Goal: Information Seeking & Learning: Check status

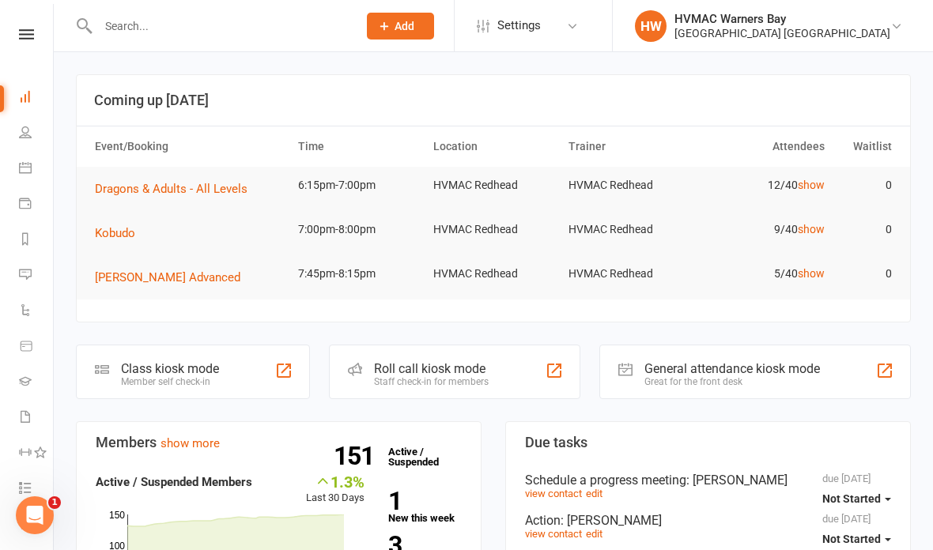
click at [21, 477] on link "Tasks 23" at bounding box center [37, 490] width 36 height 36
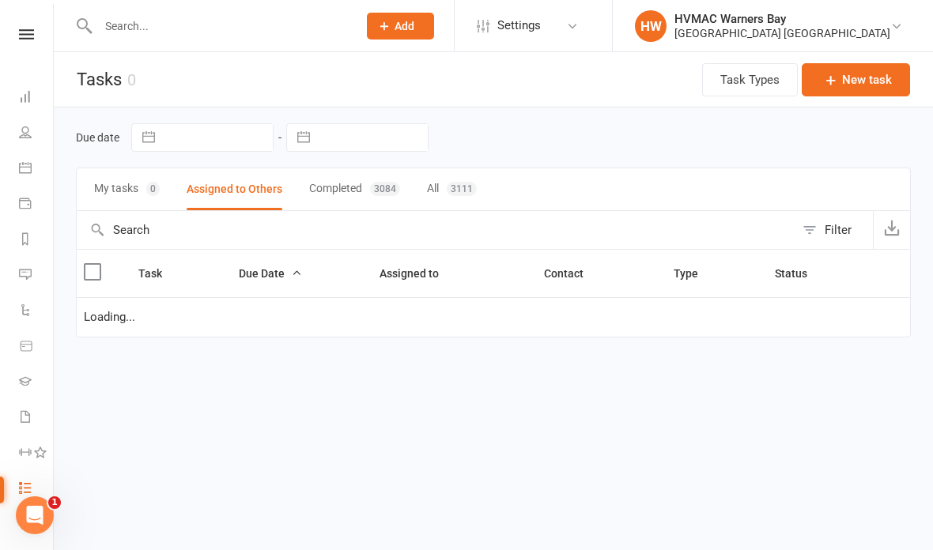
select select "started"
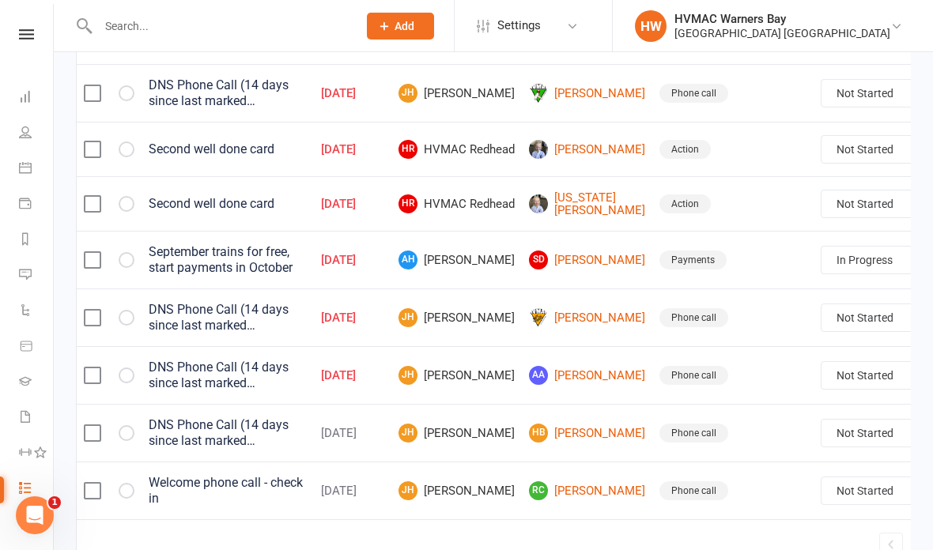
scroll to position [1252, 0]
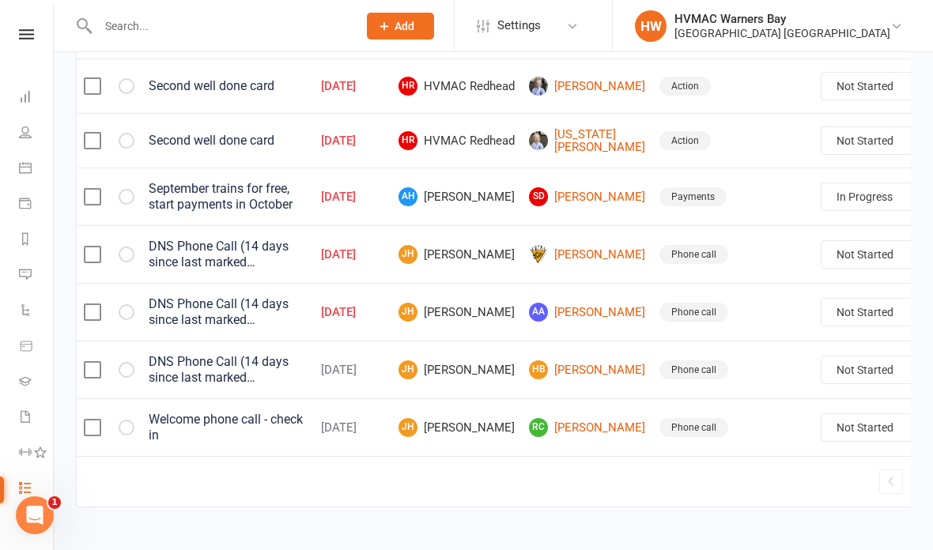
select select "started"
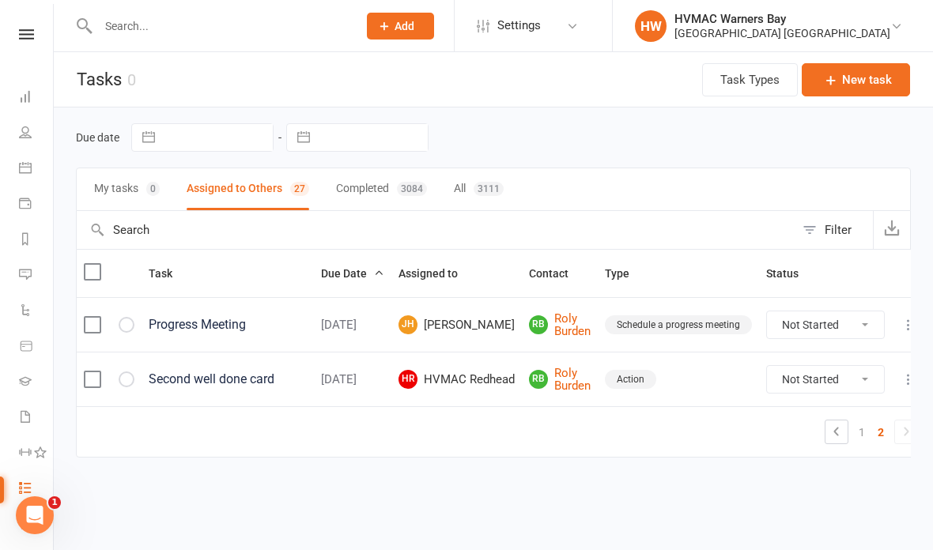
scroll to position [0, 0]
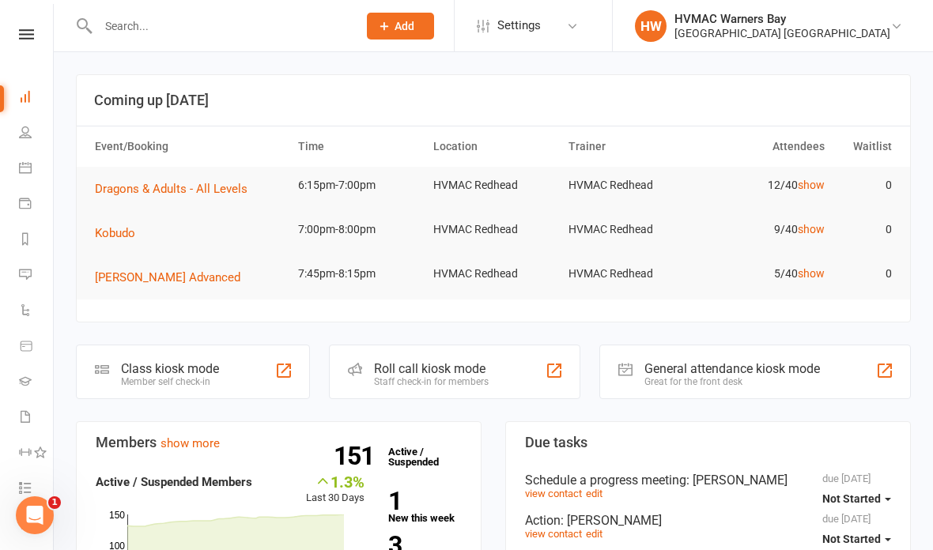
click at [191, 29] on input "text" at bounding box center [219, 26] width 253 height 22
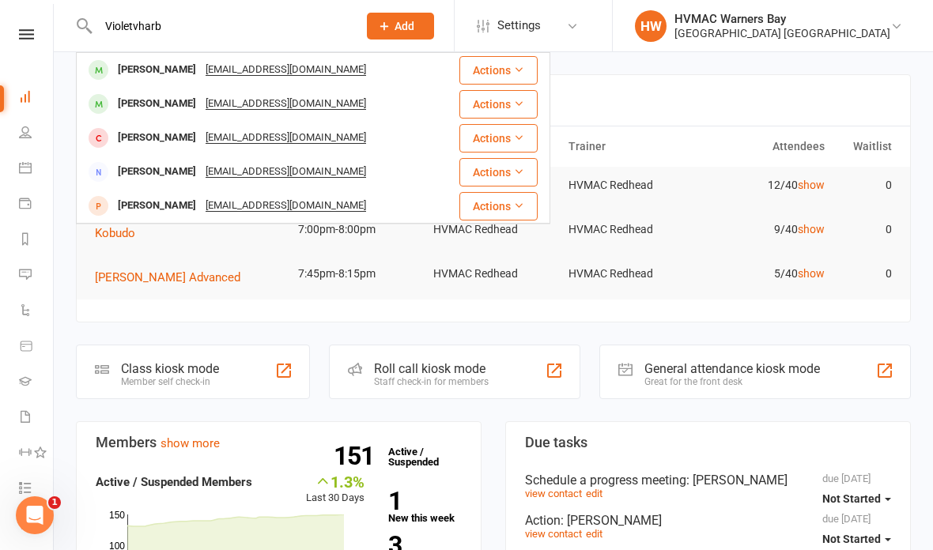
type input "Violetvharb"
click at [248, 104] on div "[EMAIL_ADDRESS][DOMAIN_NAME]" at bounding box center [286, 103] width 170 height 23
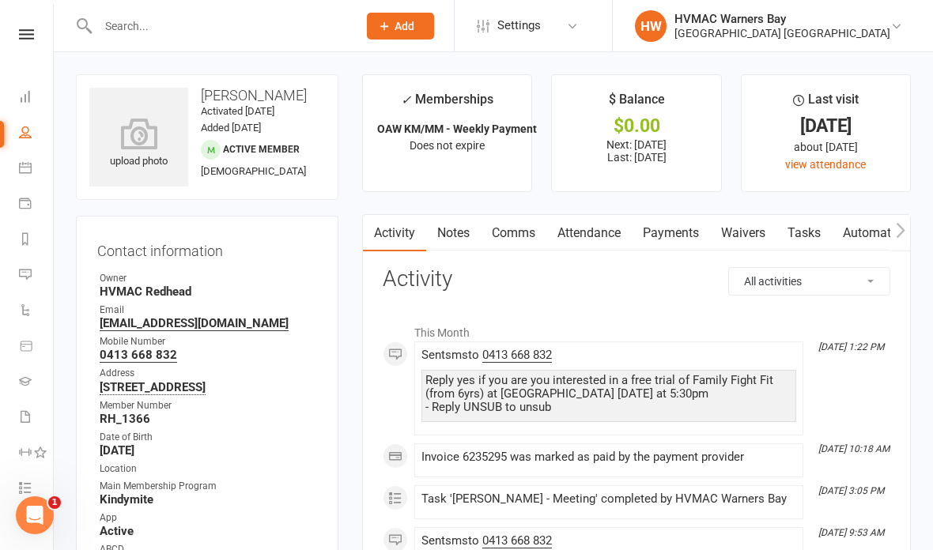
click at [603, 223] on link "Attendance" at bounding box center [588, 233] width 85 height 36
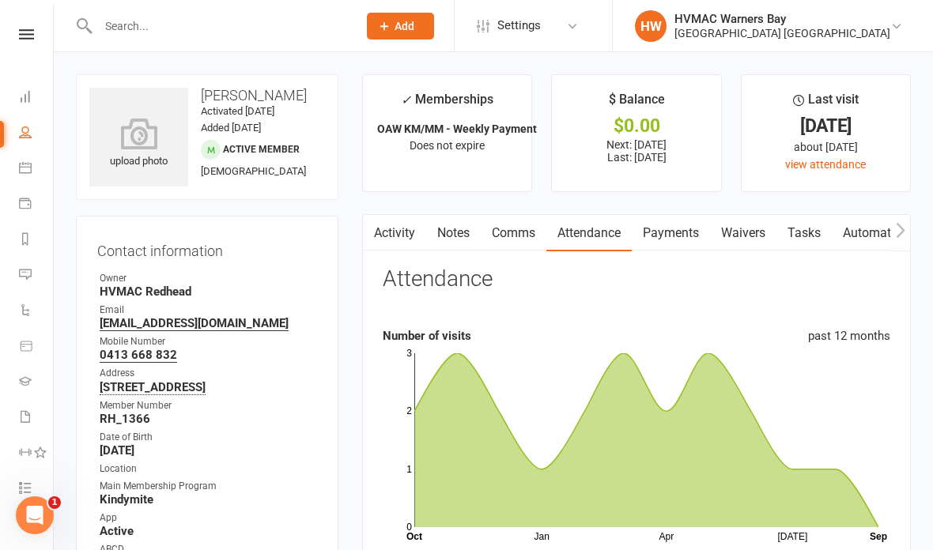
click at [209, 33] on input "text" at bounding box center [219, 26] width 253 height 22
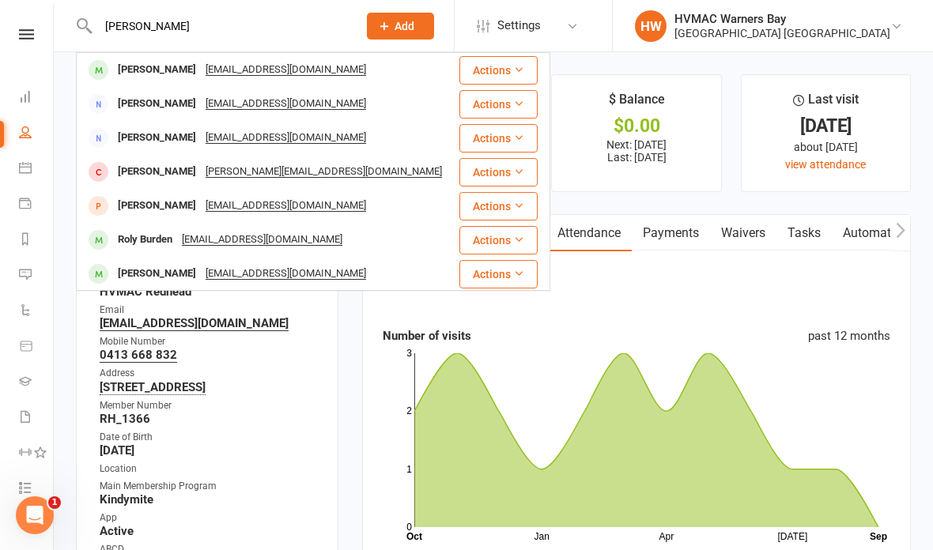
type input "[PERSON_NAME]"
click at [234, 68] on div "[EMAIL_ADDRESS][DOMAIN_NAME]" at bounding box center [286, 69] width 170 height 23
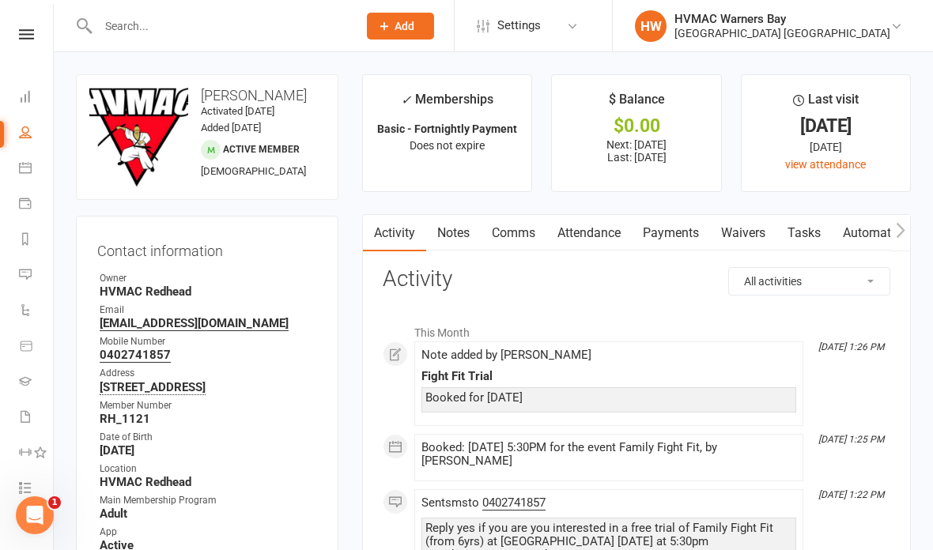
click at [579, 224] on link "Attendance" at bounding box center [588, 233] width 85 height 36
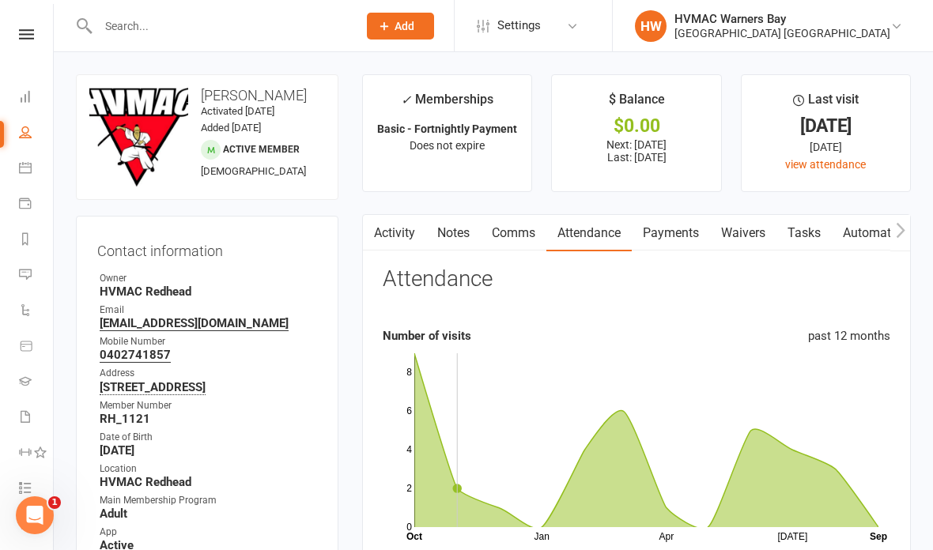
click at [202, 25] on input "text" at bounding box center [219, 26] width 253 height 22
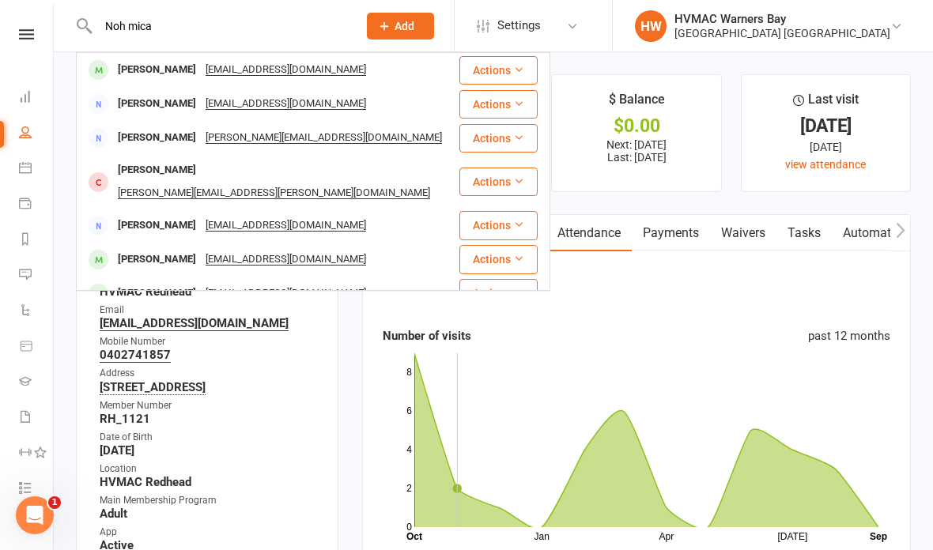
type input "Noh mica"
click at [214, 66] on div "[EMAIL_ADDRESS][DOMAIN_NAME]" at bounding box center [286, 69] width 170 height 23
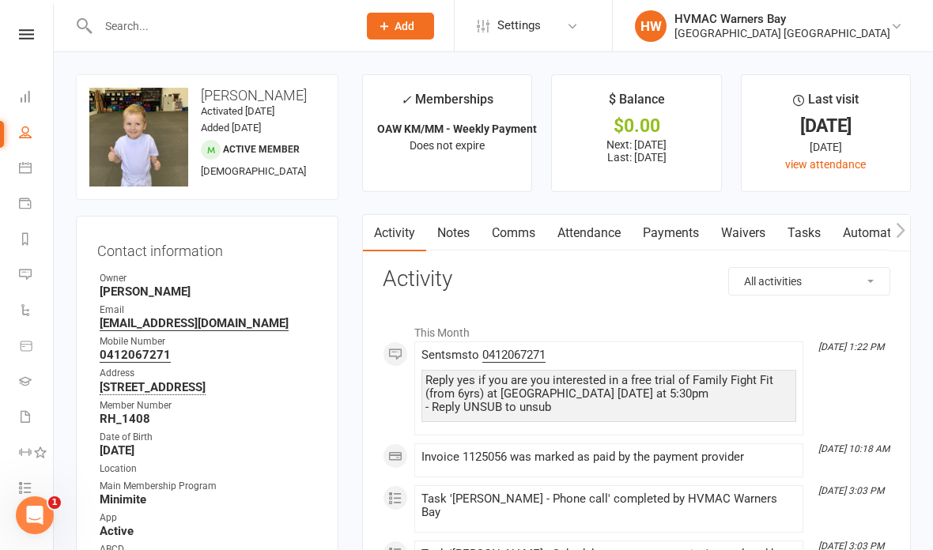
click at [584, 229] on link "Attendance" at bounding box center [588, 233] width 85 height 36
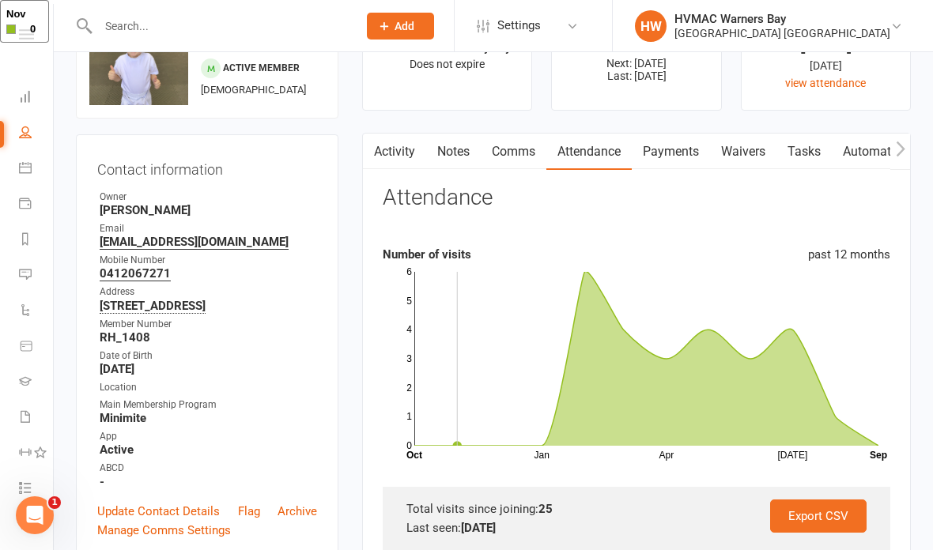
scroll to position [82, 0]
click at [218, 15] on input "text" at bounding box center [219, 26] width 253 height 22
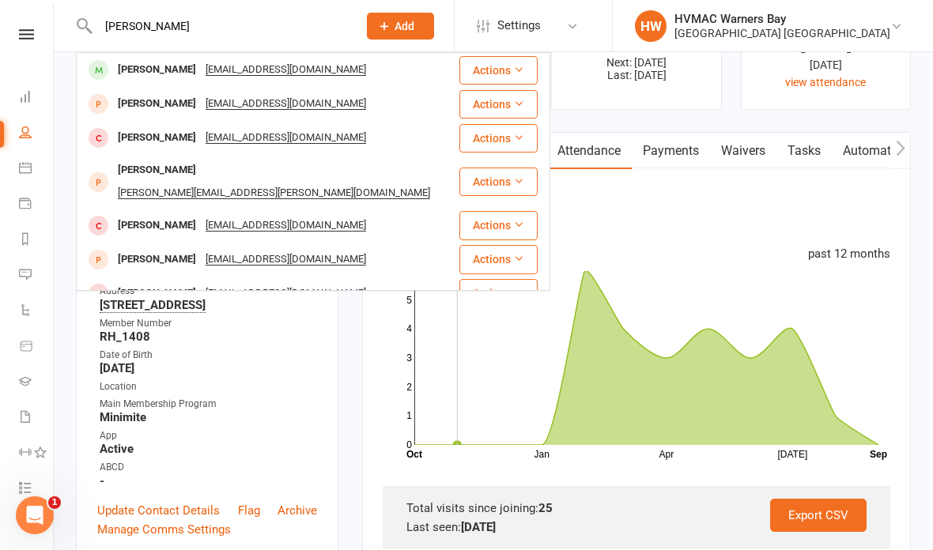
type input "[PERSON_NAME]"
click at [285, 63] on div "[EMAIL_ADDRESS][DOMAIN_NAME]" at bounding box center [286, 69] width 170 height 23
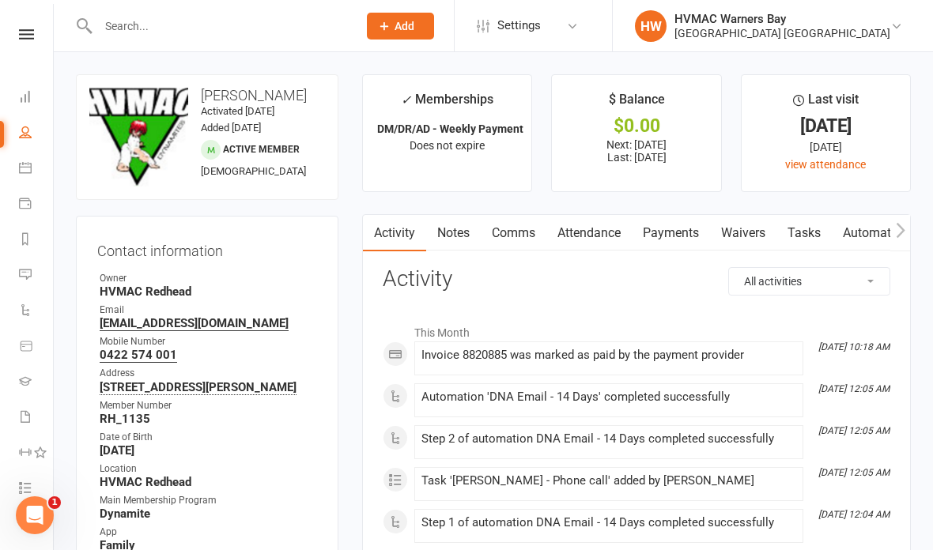
click at [594, 225] on link "Attendance" at bounding box center [588, 233] width 85 height 36
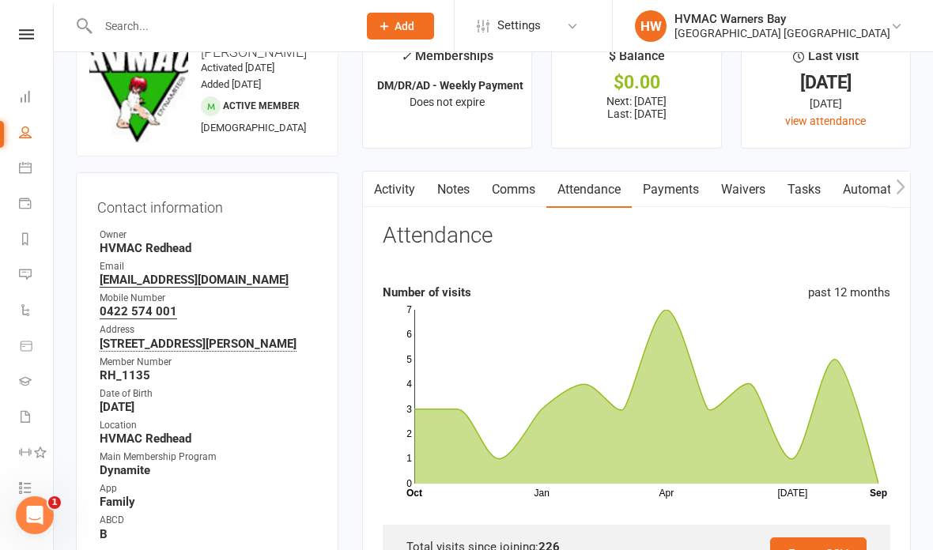
scroll to position [42, 0]
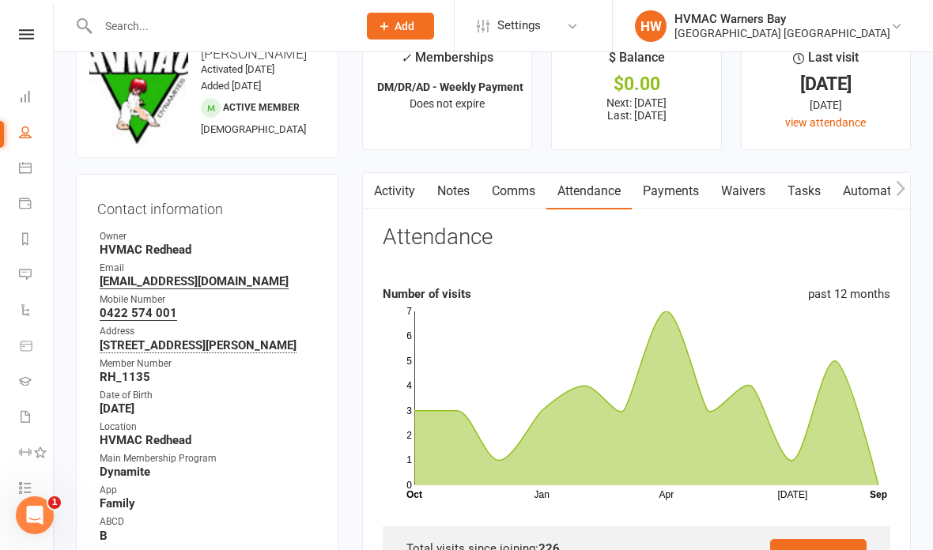
click at [180, 22] on input "text" at bounding box center [219, 26] width 253 height 22
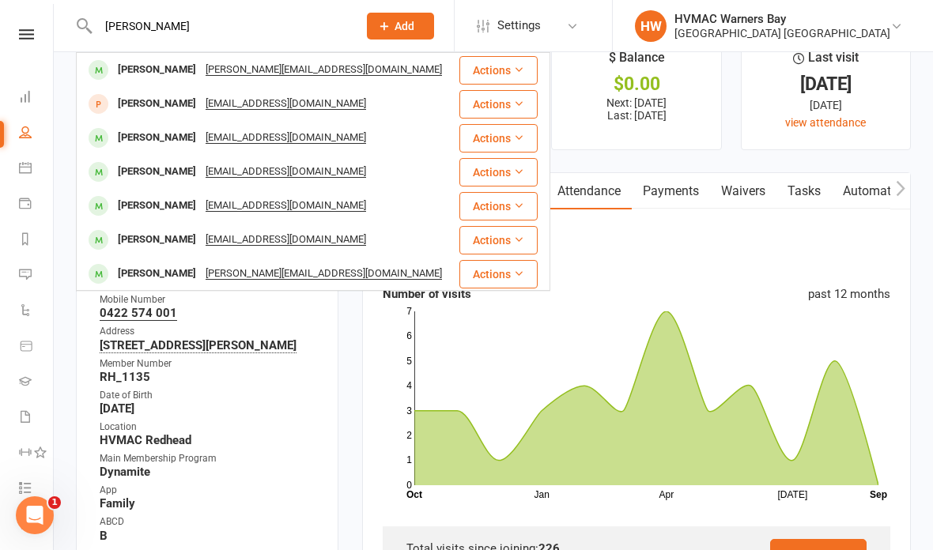
type input "[PERSON_NAME]"
click at [228, 66] on div "[PERSON_NAME][EMAIL_ADDRESS][DOMAIN_NAME]" at bounding box center [324, 69] width 246 height 23
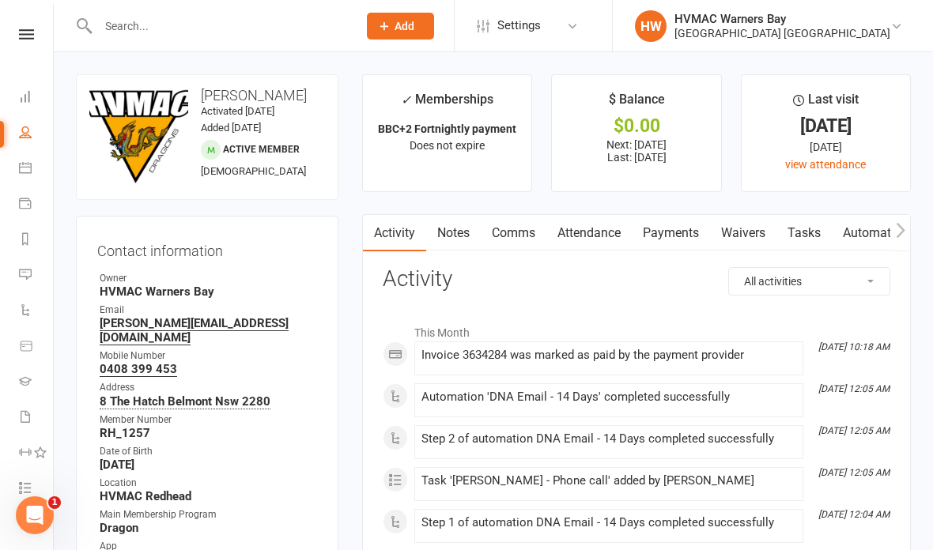
click at [593, 232] on link "Attendance" at bounding box center [588, 233] width 85 height 36
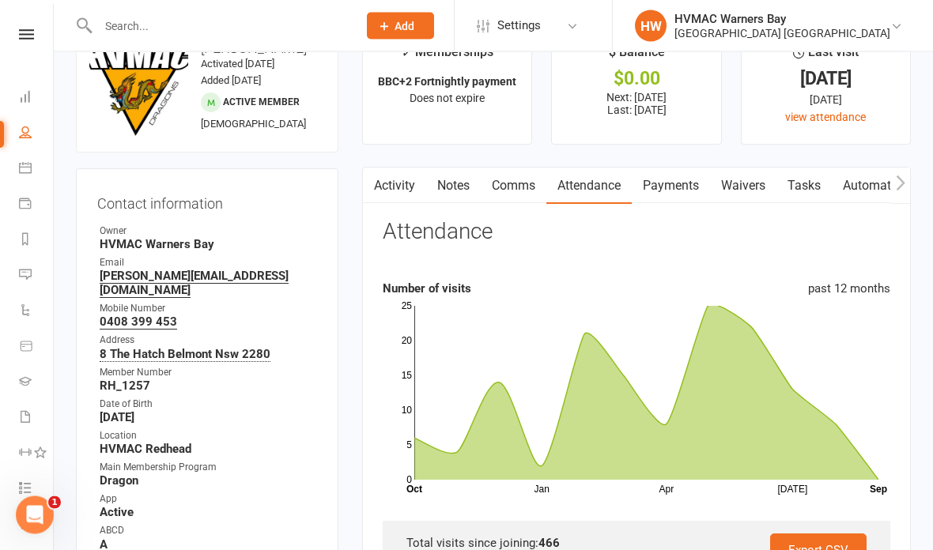
scroll to position [41, 0]
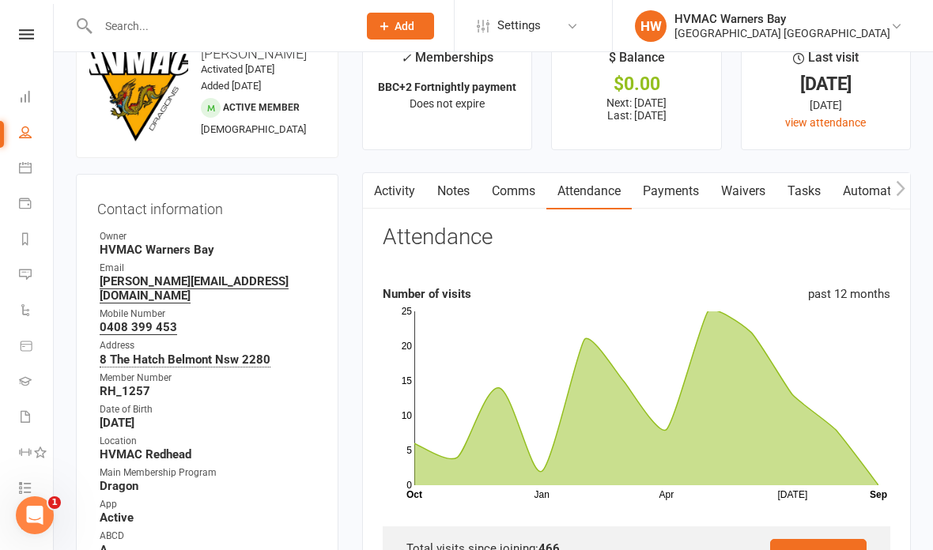
click at [198, 21] on input "text" at bounding box center [219, 26] width 253 height 22
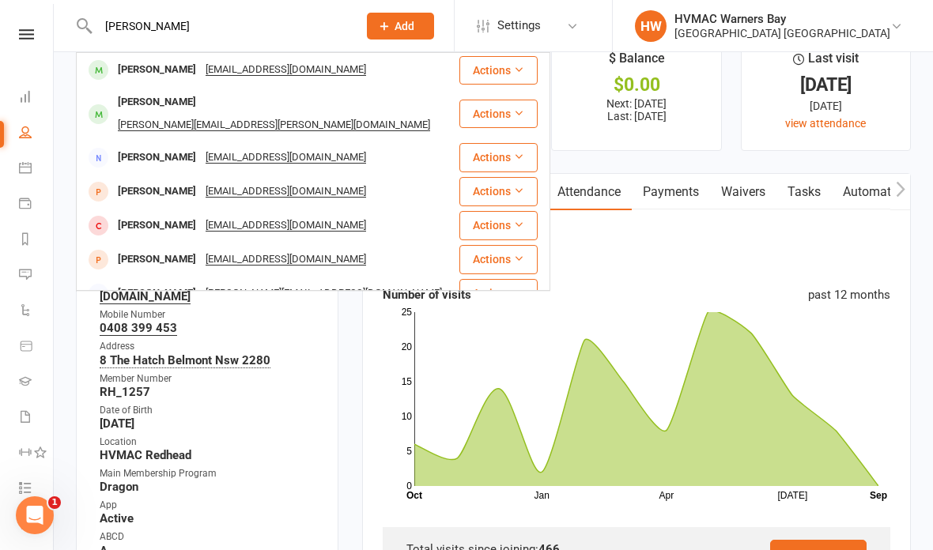
type input "[PERSON_NAME]"
click at [226, 66] on div "[EMAIL_ADDRESS][DOMAIN_NAME]" at bounding box center [286, 69] width 170 height 23
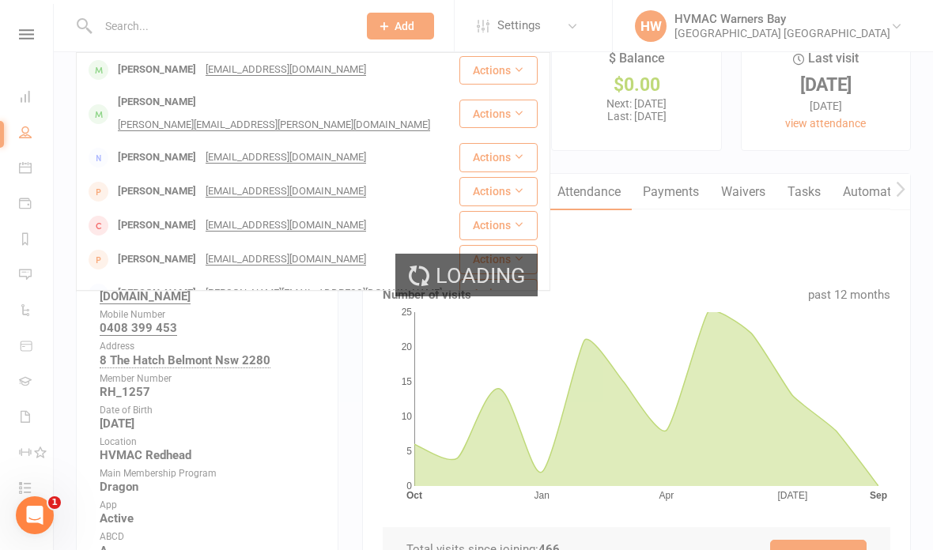
scroll to position [42, 0]
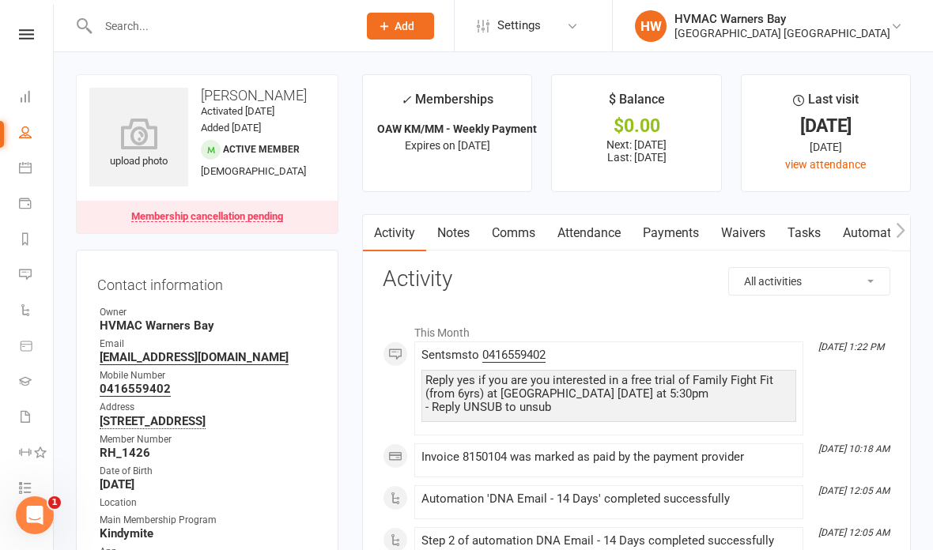
click at [601, 230] on link "Attendance" at bounding box center [588, 233] width 85 height 36
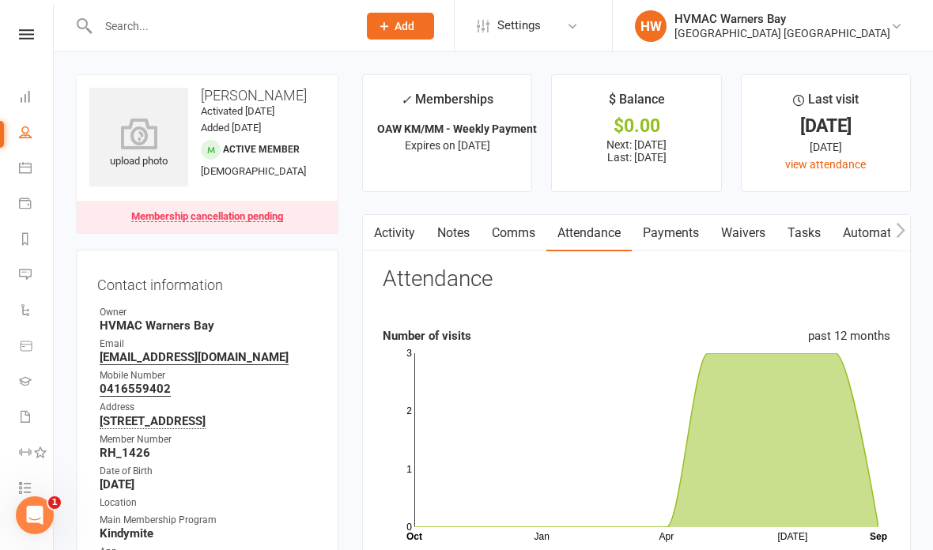
click at [158, 51] on div at bounding box center [211, 25] width 270 height 51
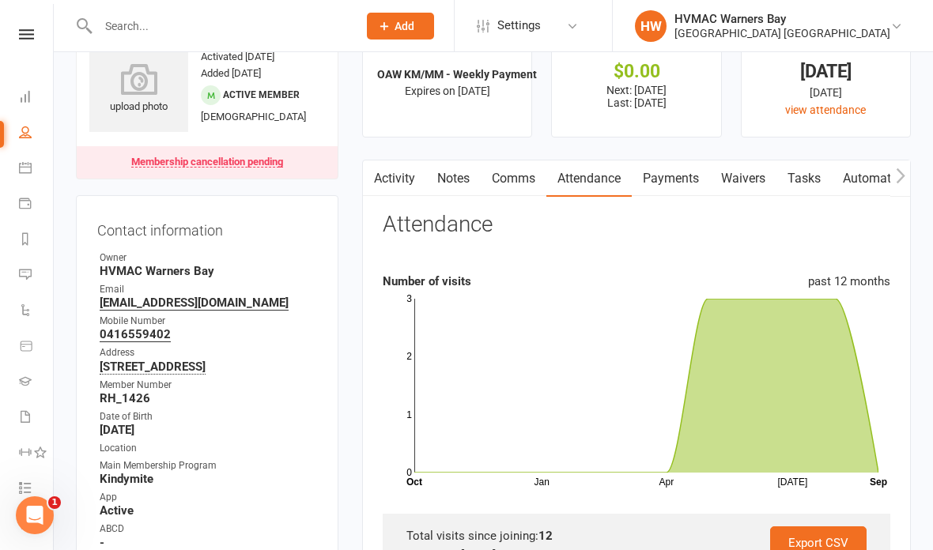
click at [159, 19] on input "text" at bounding box center [219, 26] width 253 height 22
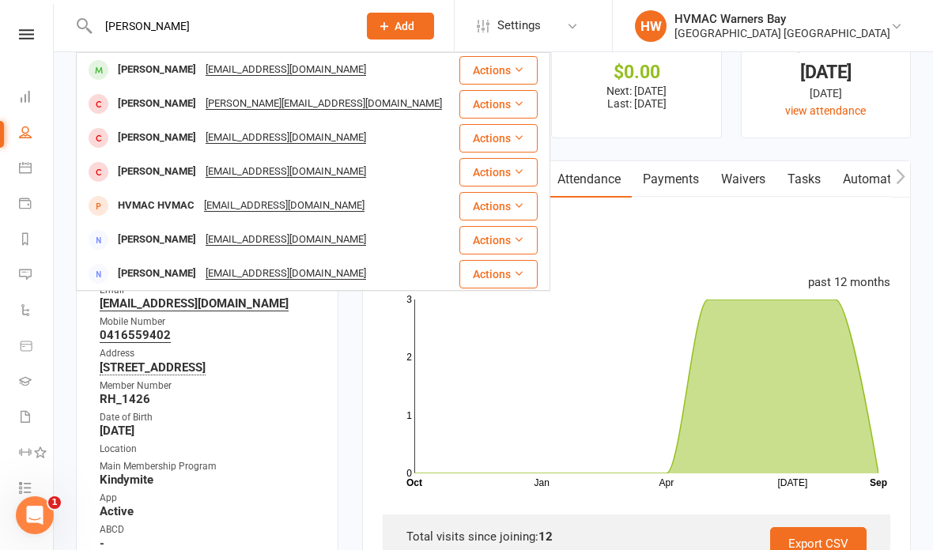
type input "[PERSON_NAME]"
click at [228, 67] on div "[EMAIL_ADDRESS][DOMAIN_NAME]" at bounding box center [286, 69] width 170 height 23
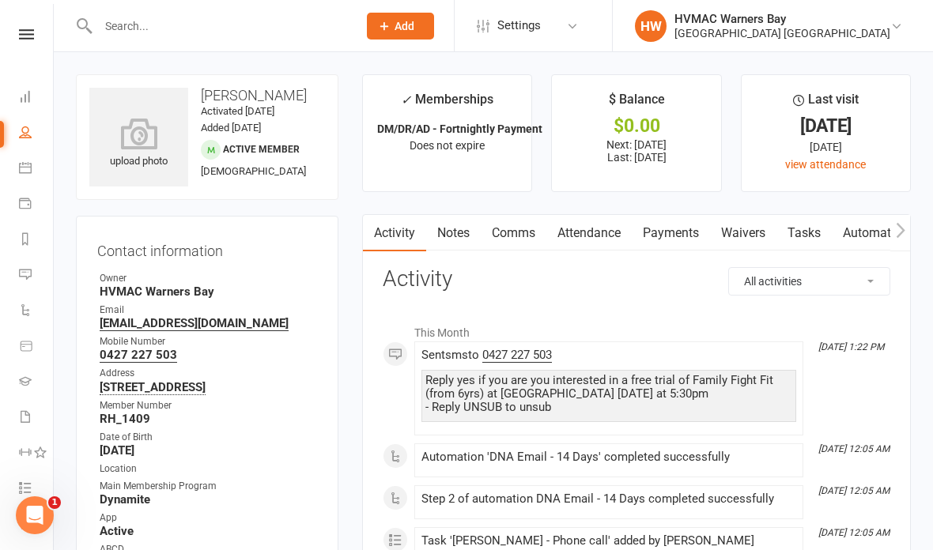
click at [587, 221] on link "Attendance" at bounding box center [588, 233] width 85 height 36
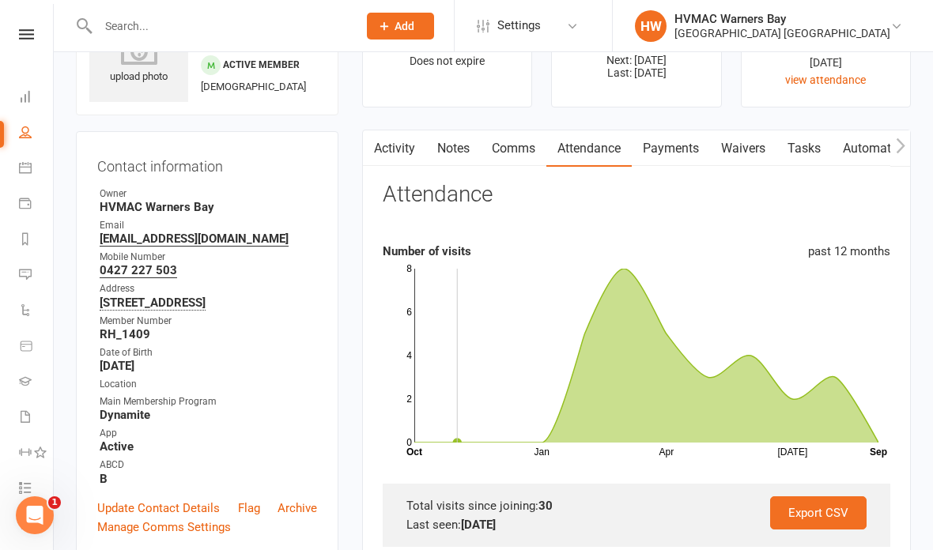
scroll to position [55, 0]
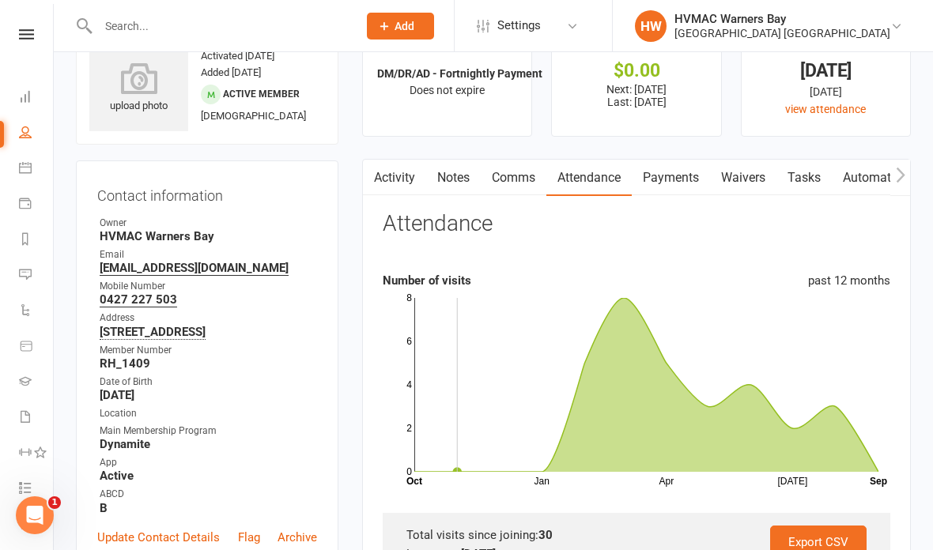
click at [874, 5] on li "HW HVMAC [GEOGRAPHIC_DATA] [GEOGRAPHIC_DATA] [GEOGRAPHIC_DATA] Signed in as: [G…" at bounding box center [772, 25] width 321 height 51
click at [889, 10] on link "HW HVMAC Warners Bay [GEOGRAPHIC_DATA] [GEOGRAPHIC_DATA]" at bounding box center [771, 26] width 273 height 32
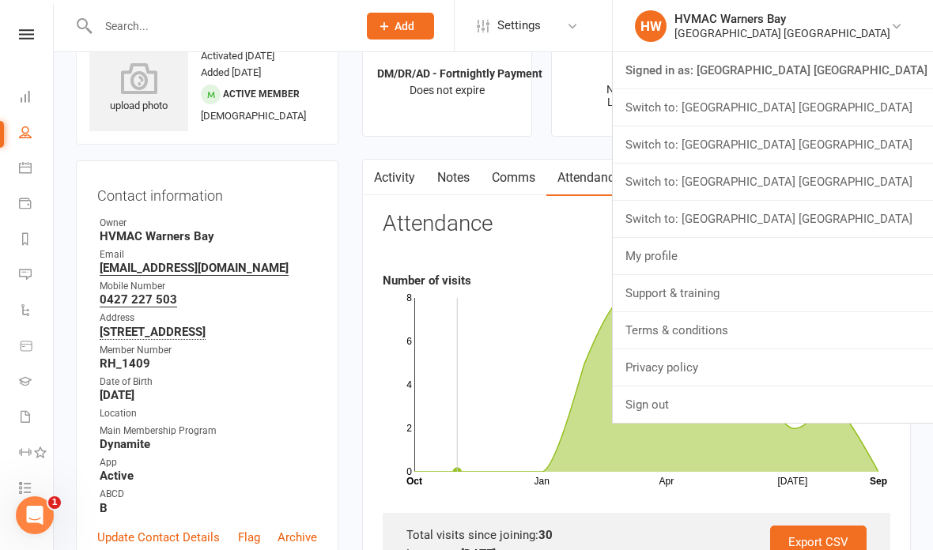
click at [862, 218] on link "Switch to: [GEOGRAPHIC_DATA] [GEOGRAPHIC_DATA]" at bounding box center [773, 219] width 320 height 36
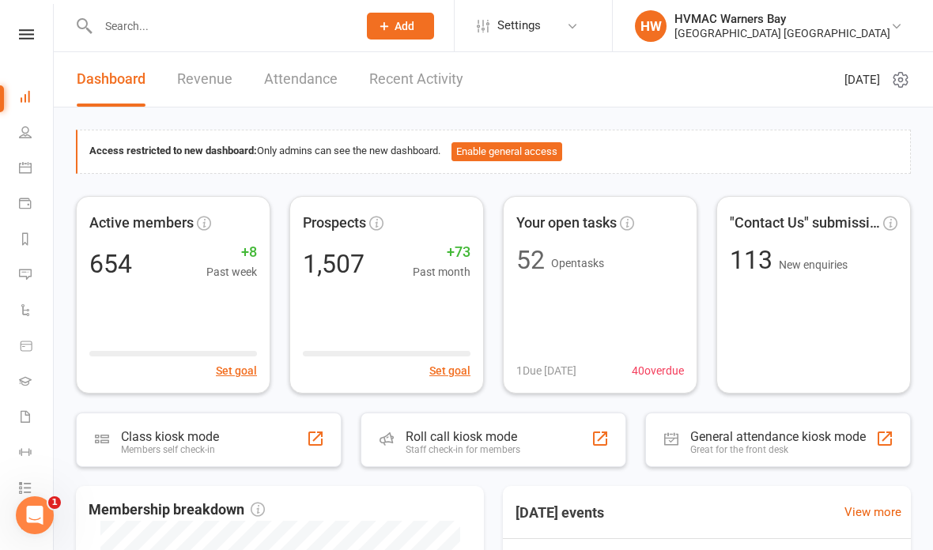
click at [29, 168] on icon at bounding box center [25, 167] width 13 height 13
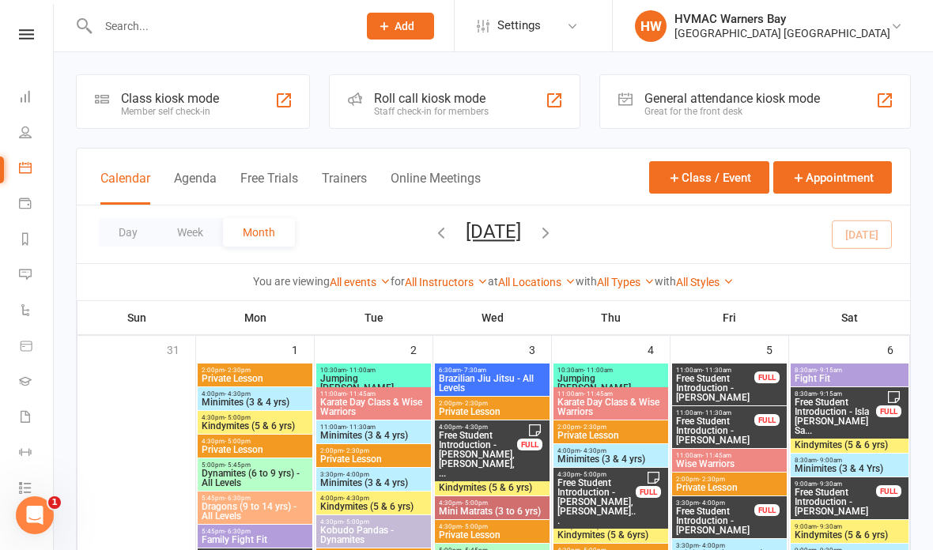
click at [227, 22] on input "text" at bounding box center [219, 26] width 253 height 22
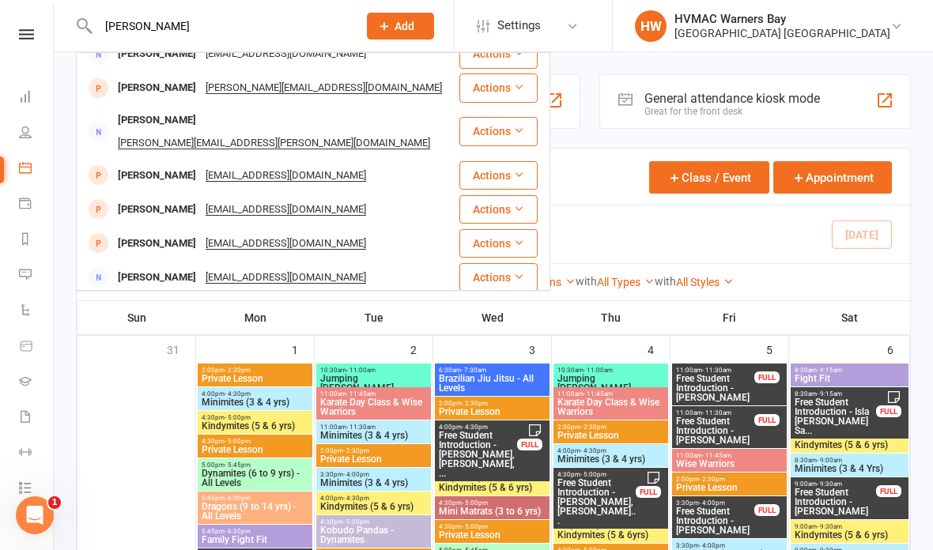
scroll to position [443, 0]
type input "Smith"
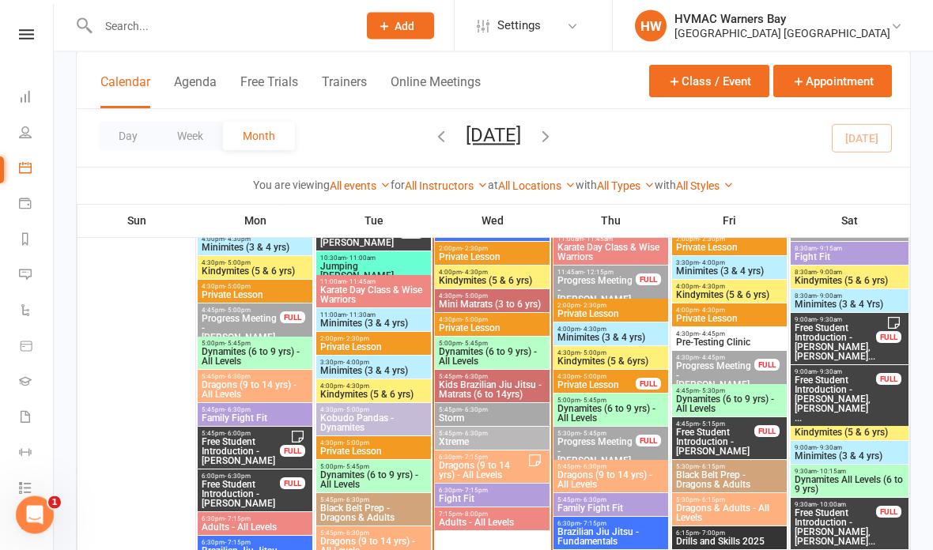
scroll to position [700, 0]
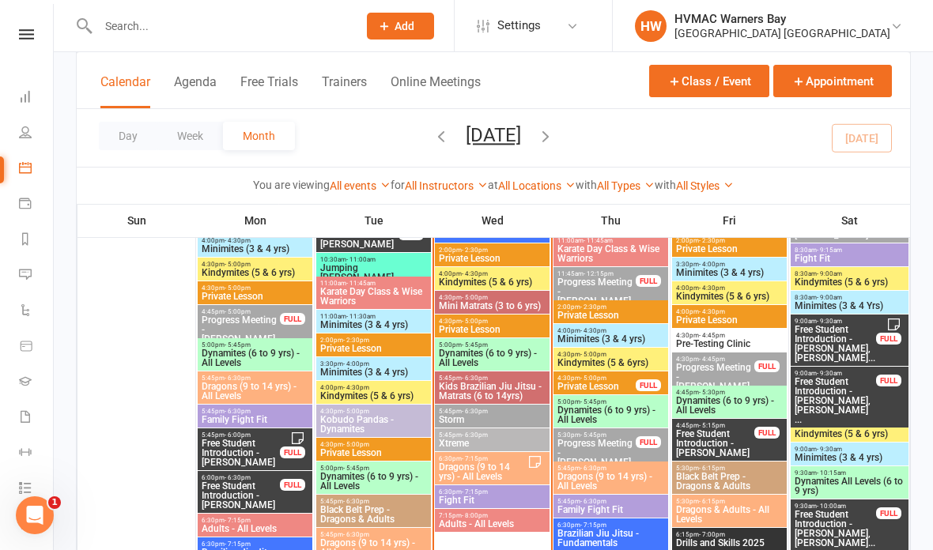
click at [499, 439] on span "Xtreme" at bounding box center [492, 443] width 108 height 9
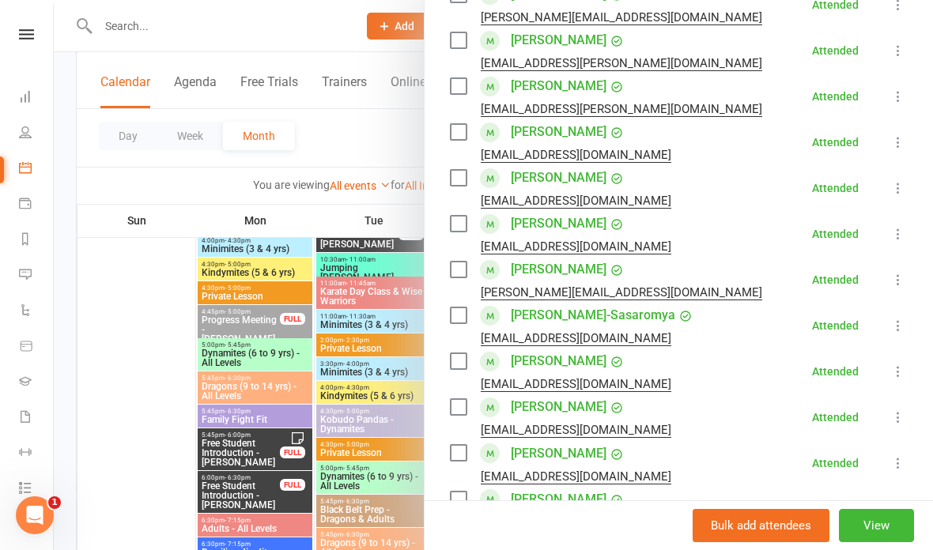
scroll to position [541, 0]
click at [291, 336] on div at bounding box center [493, 275] width 879 height 550
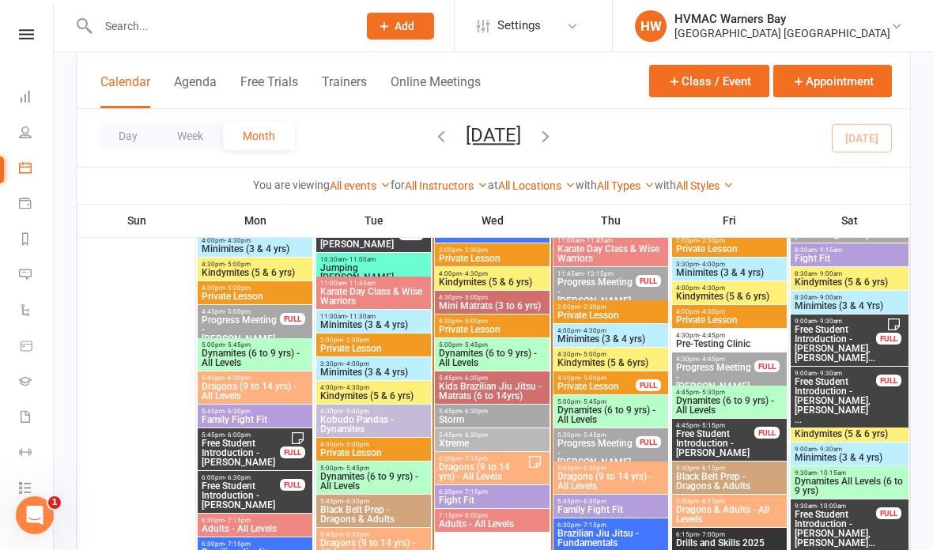
click at [194, 25] on input "text" at bounding box center [219, 26] width 253 height 22
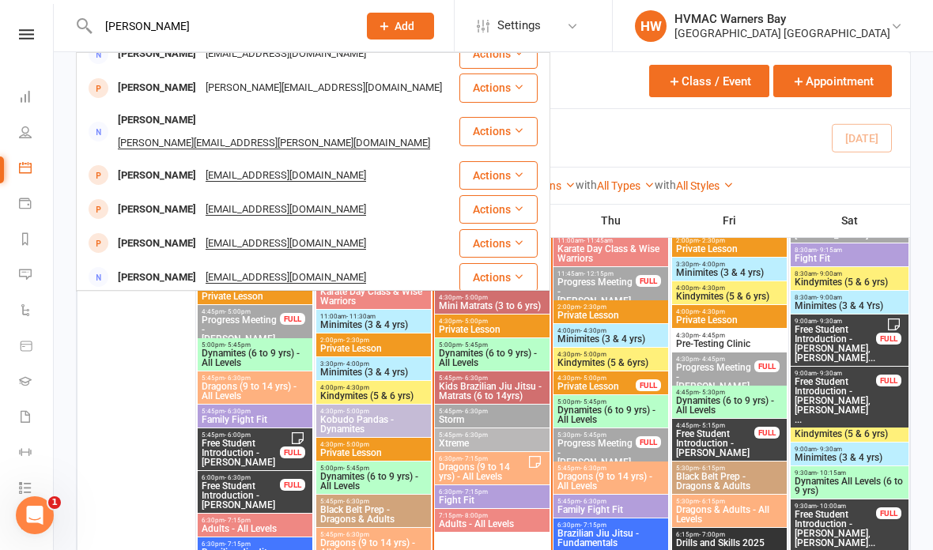
scroll to position [443, 0]
type input "Smith"
click at [165, 301] on div "Charlotte Smith" at bounding box center [157, 312] width 88 height 23
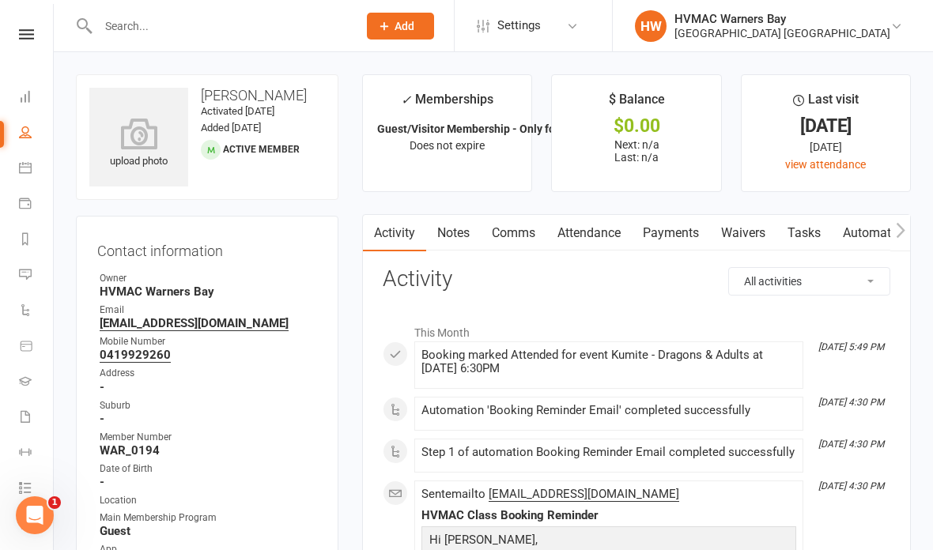
click at [750, 236] on link "Waivers" at bounding box center [743, 233] width 66 height 36
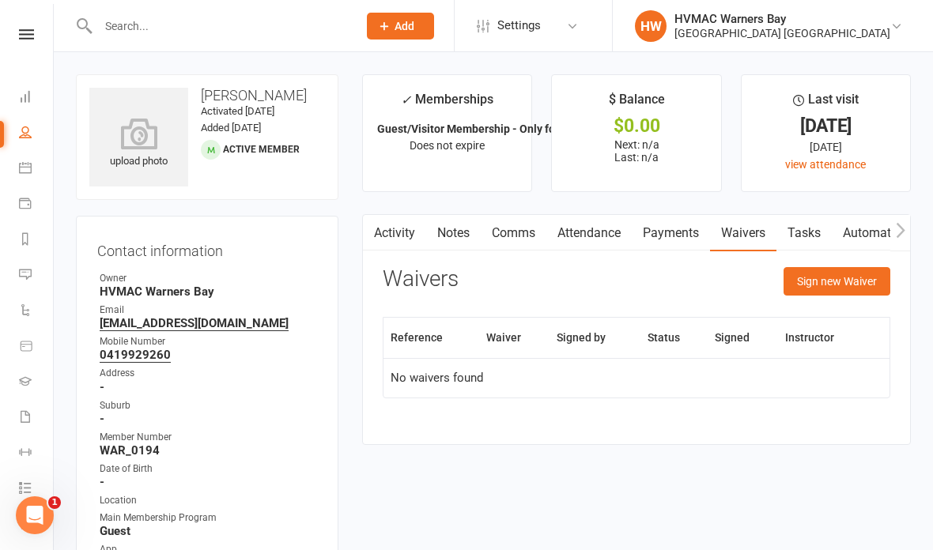
click at [405, 226] on link "Activity" at bounding box center [394, 233] width 63 height 36
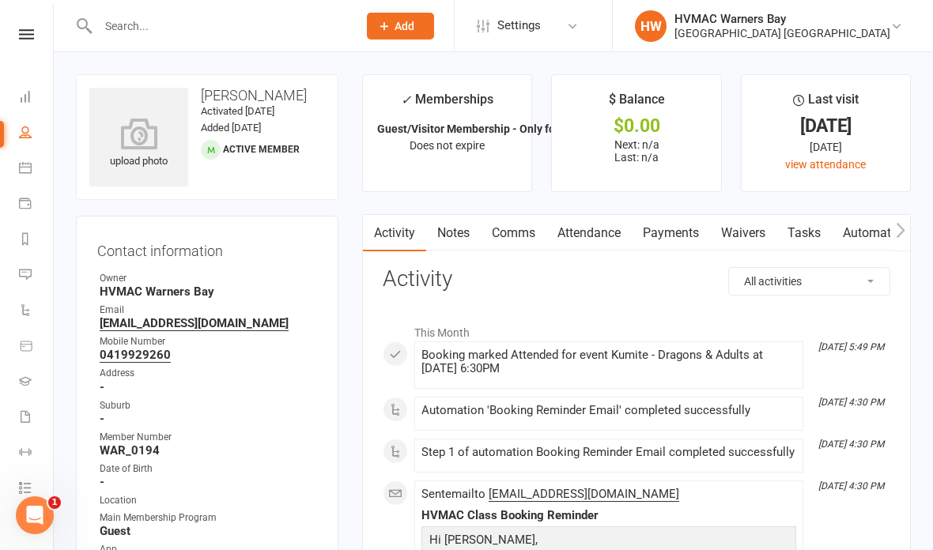
click at [739, 232] on link "Waivers" at bounding box center [743, 233] width 66 height 36
